Goal: Information Seeking & Learning: Stay updated

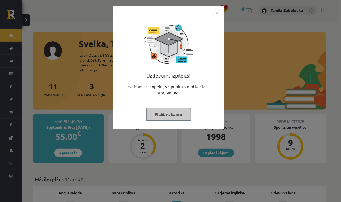
click at [176, 110] on button "Pildīt nākamo" at bounding box center [168, 114] width 45 height 13
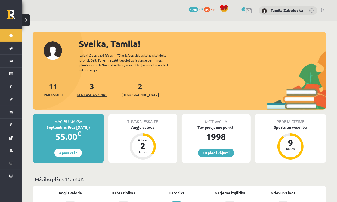
click at [98, 92] on span "Neizlasītās ziņas" at bounding box center [92, 94] width 30 height 5
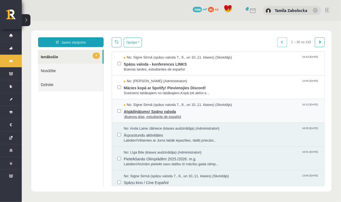
click at [169, 110] on span "Atgādinājums! Spāņu valoda" at bounding box center [220, 110] width 195 height 7
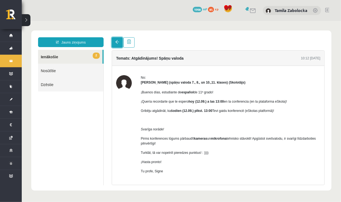
click at [117, 43] on span at bounding box center [117, 42] width 4 height 4
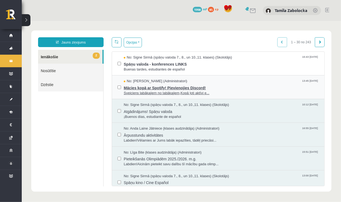
click at [155, 84] on span "Mācies kopā ar Spotify! Pievienojies Discord!" at bounding box center [220, 86] width 195 height 7
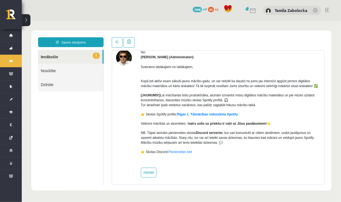
scroll to position [27, 0]
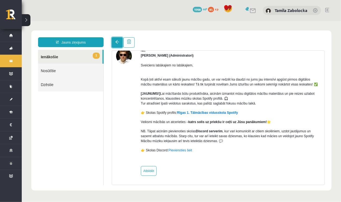
click at [115, 41] on span at bounding box center [117, 42] width 4 height 4
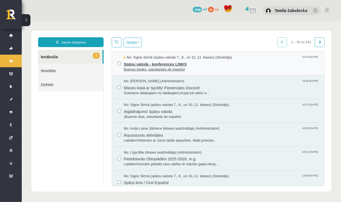
click at [130, 64] on span "Spāņu valoda - konferences LINKS" at bounding box center [220, 63] width 195 height 7
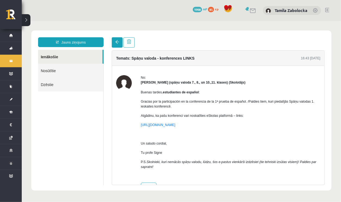
scroll to position [0, 0]
click at [116, 41] on span at bounding box center [117, 42] width 4 height 4
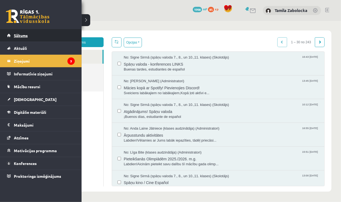
click at [23, 36] on span "Sākums" at bounding box center [21, 35] width 14 height 5
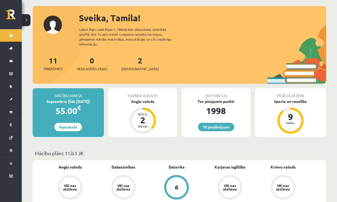
scroll to position [27, 0]
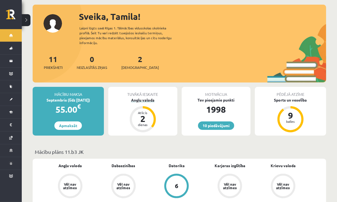
click at [139, 97] on div "Angļu valoda" at bounding box center [142, 100] width 69 height 6
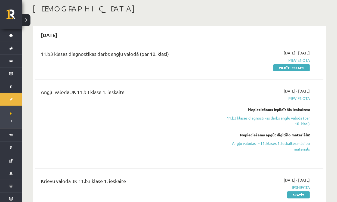
scroll to position [27, 0]
